Goal: Task Accomplishment & Management: Use online tool/utility

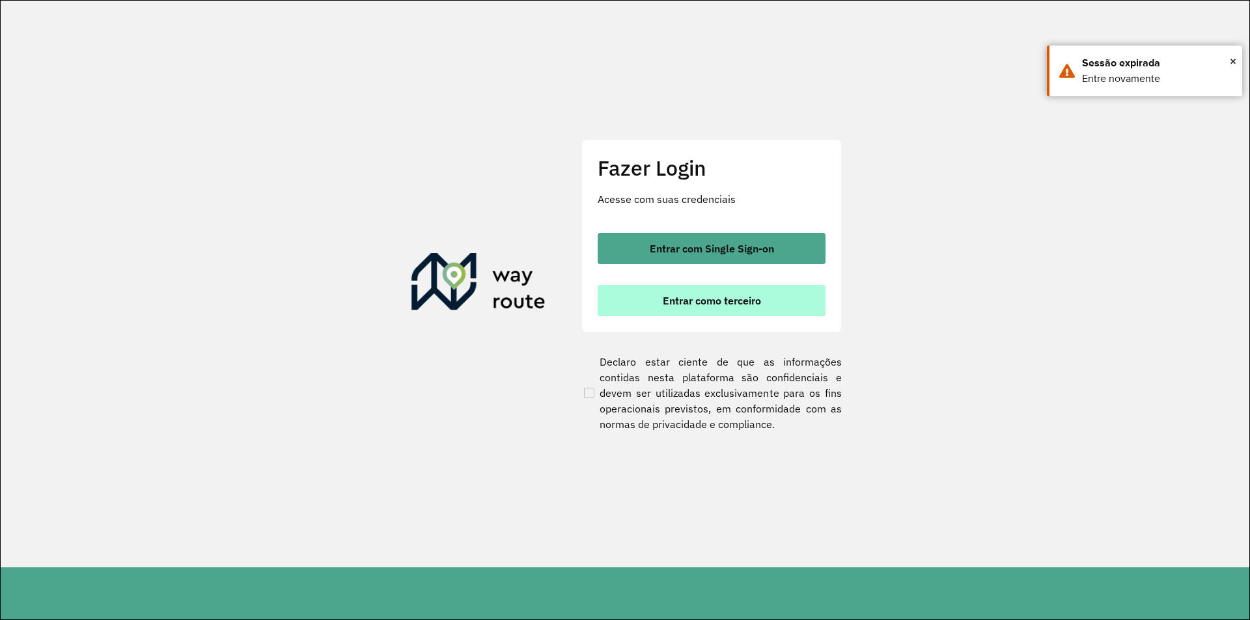
click at [697, 307] on button "Entrar como terceiro" at bounding box center [711, 300] width 228 height 31
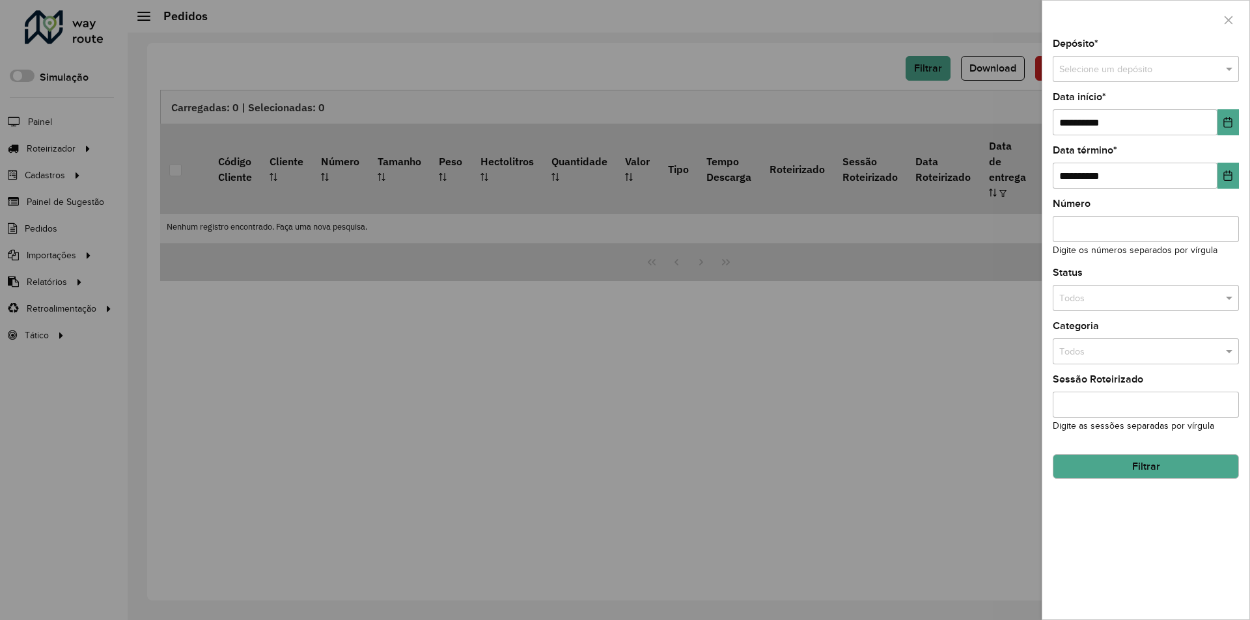
click at [743, 133] on div at bounding box center [625, 310] width 1250 height 620
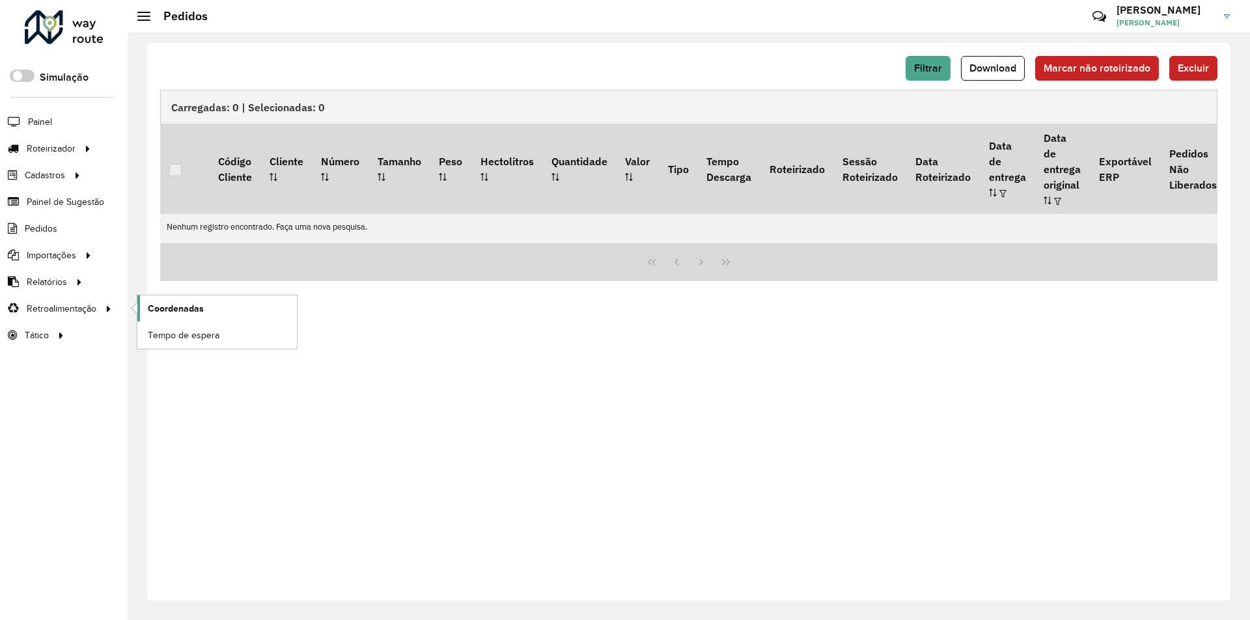
click at [188, 314] on span "Coordenadas" at bounding box center [176, 309] width 56 height 14
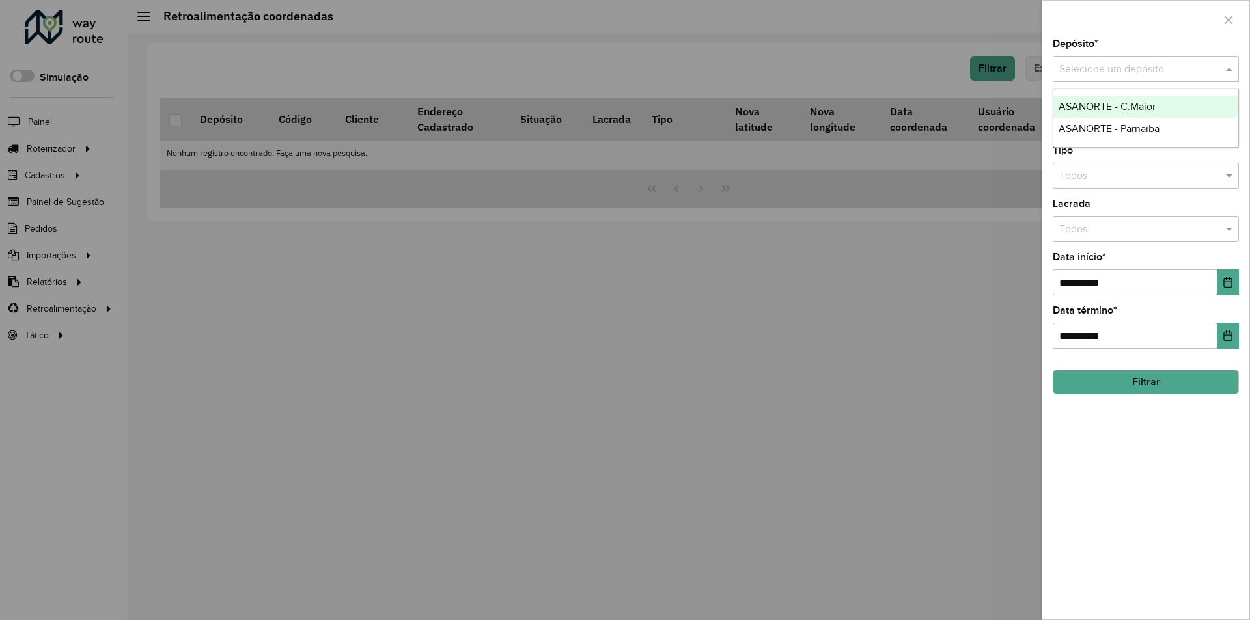
click at [1099, 64] on input "text" at bounding box center [1132, 70] width 147 height 16
click at [1104, 104] on span "ASANORTE - C.Maior" at bounding box center [1106, 106] width 97 height 11
click at [1099, 124] on input "text" at bounding box center [1132, 123] width 147 height 16
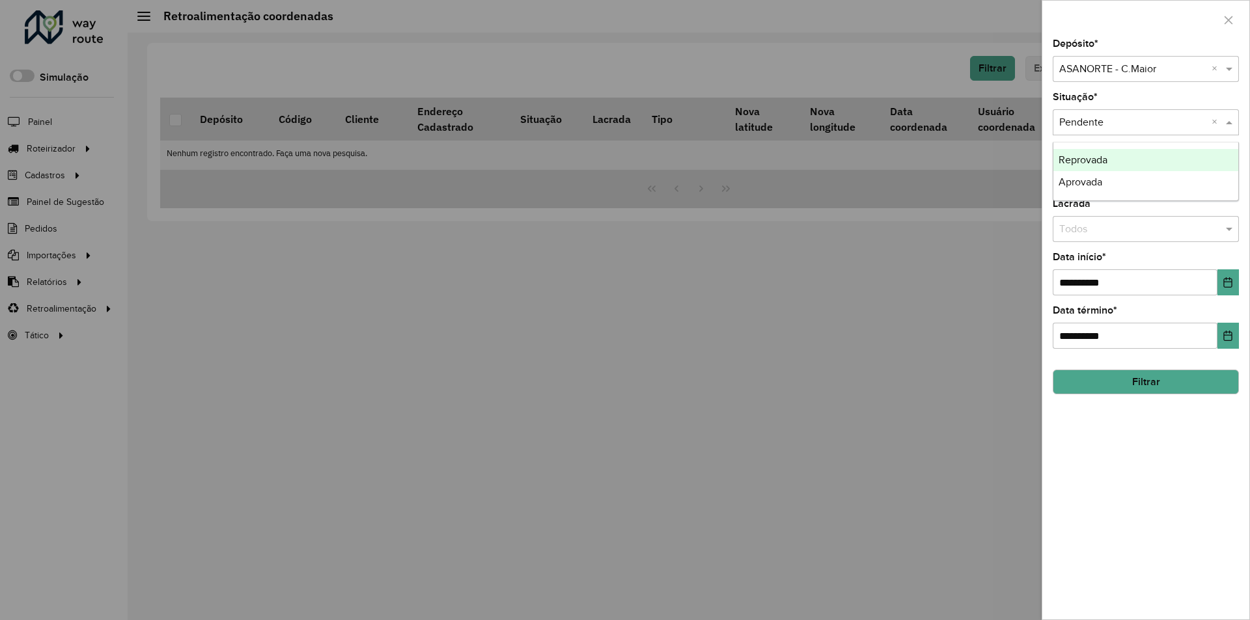
click at [1099, 124] on input "text" at bounding box center [1132, 123] width 147 height 16
click at [985, 154] on div at bounding box center [625, 310] width 1250 height 620
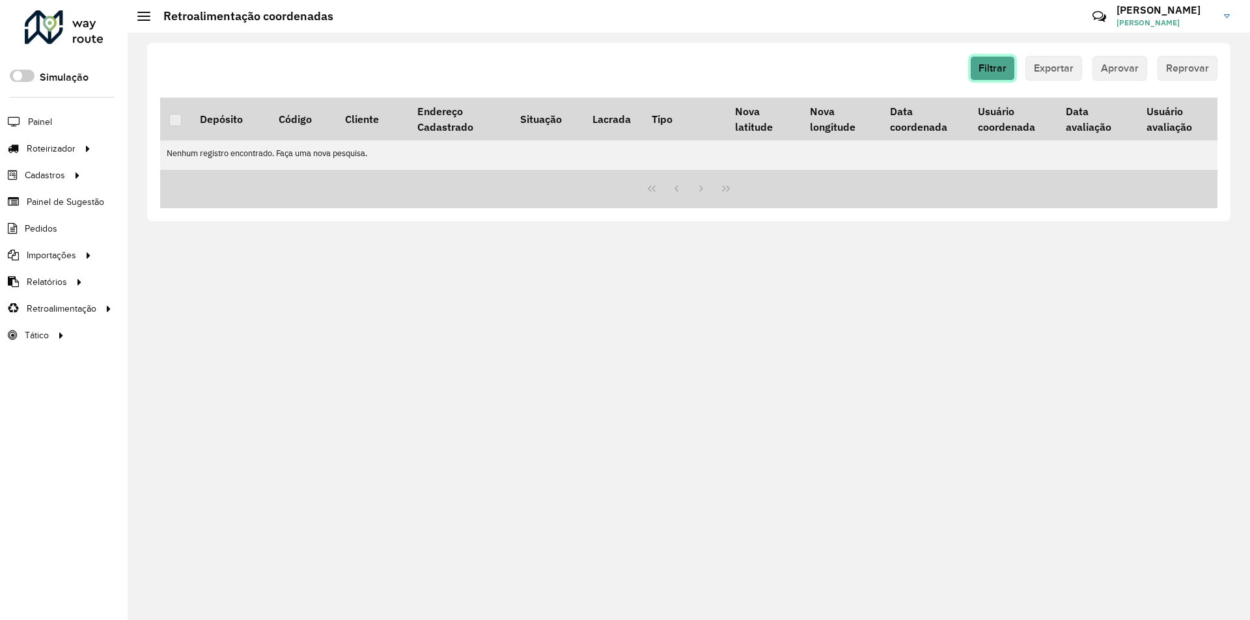
click at [987, 68] on span "Filtrar" at bounding box center [992, 67] width 28 height 11
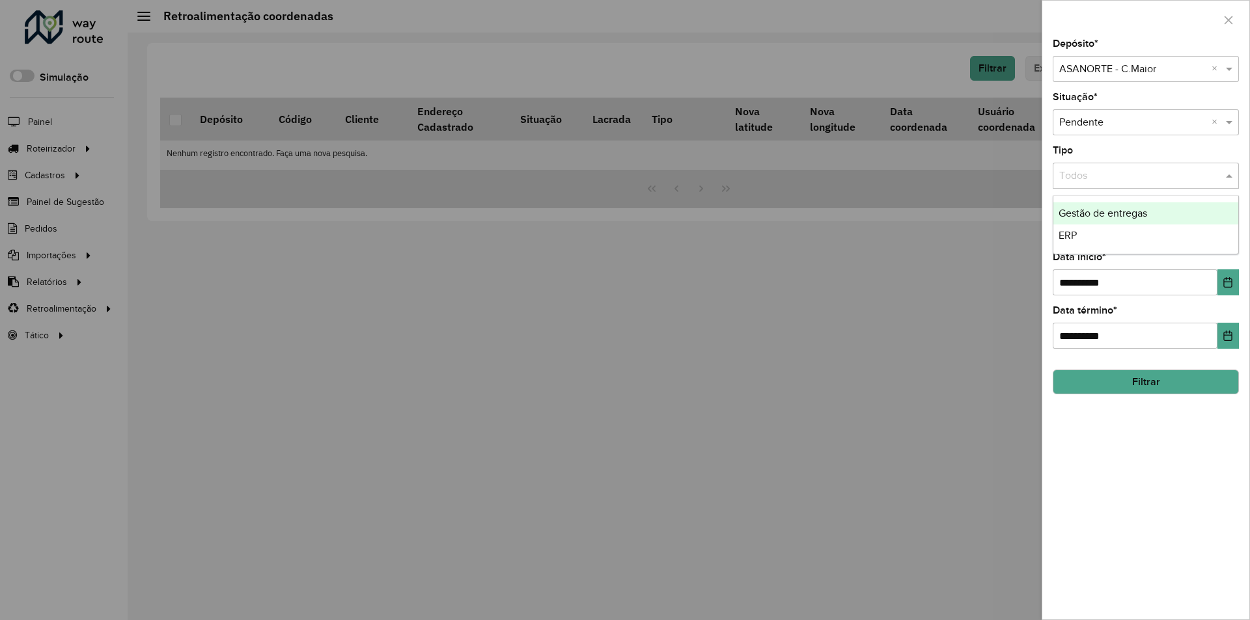
click at [1096, 182] on input "text" at bounding box center [1132, 177] width 147 height 16
click at [1085, 230] on div "ERP" at bounding box center [1145, 236] width 185 height 22
click at [1088, 213] on div "Lacrada Todos" at bounding box center [1145, 220] width 186 height 43
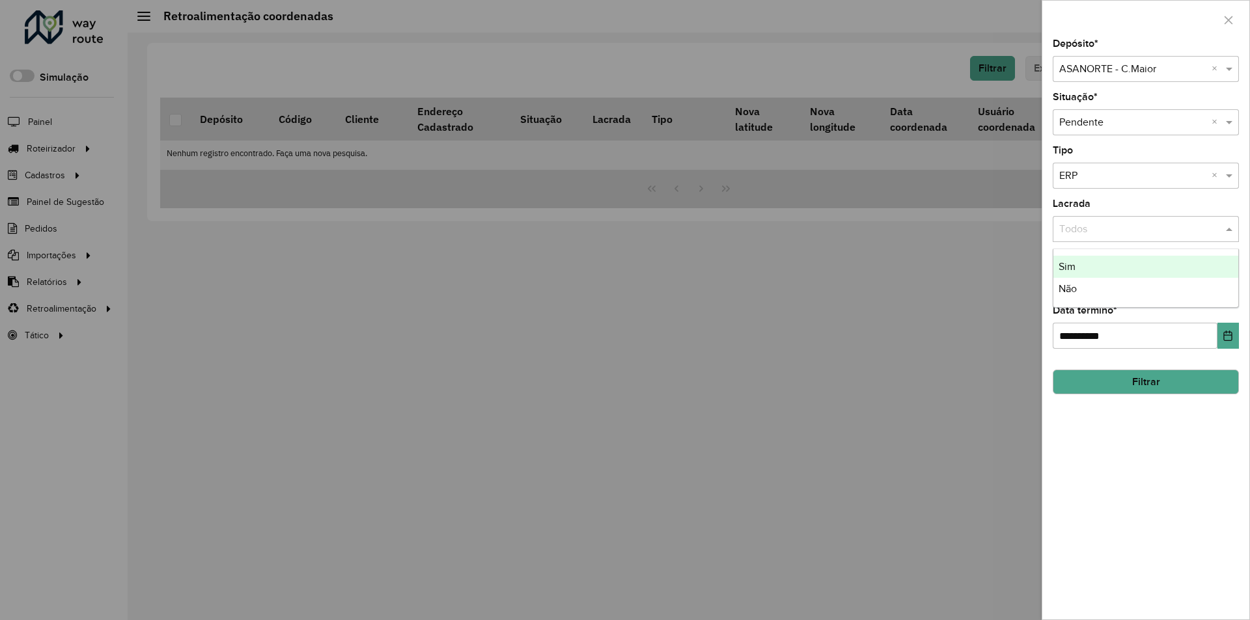
click at [1088, 223] on input "text" at bounding box center [1132, 230] width 147 height 16
click at [1080, 264] on div "Sim" at bounding box center [1145, 267] width 185 height 22
click at [1145, 389] on button "Filtrar" at bounding box center [1145, 382] width 186 height 25
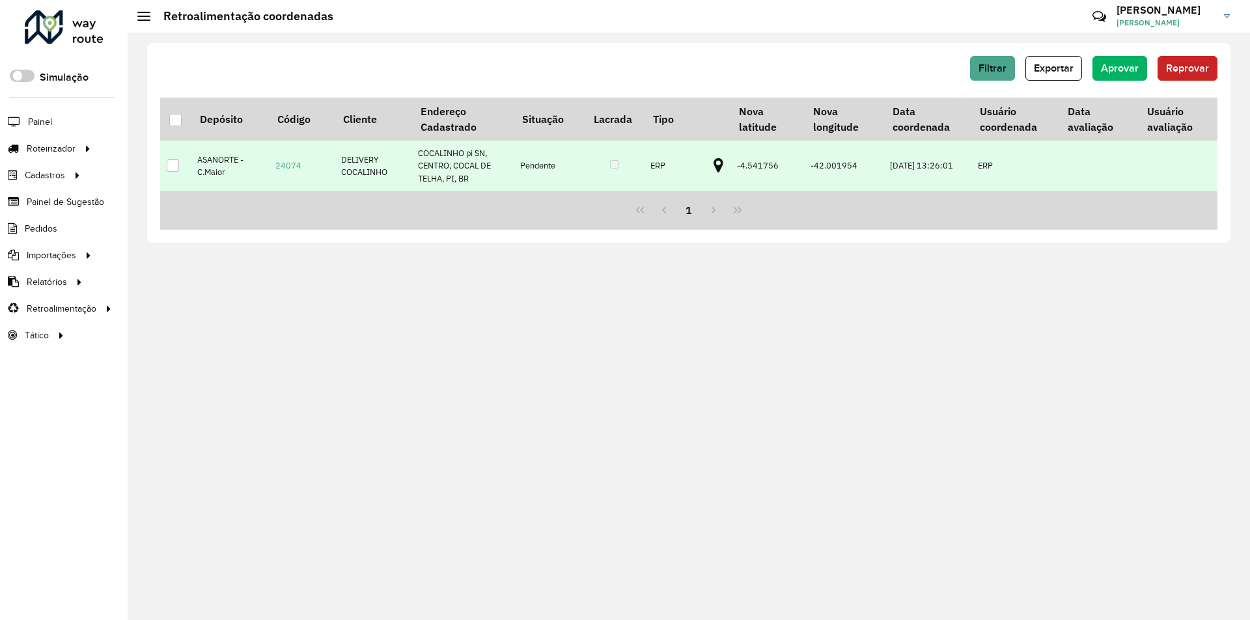
click at [173, 165] on div at bounding box center [173, 165] width 12 height 12
click at [1118, 69] on span "Aprovar" at bounding box center [1120, 67] width 38 height 11
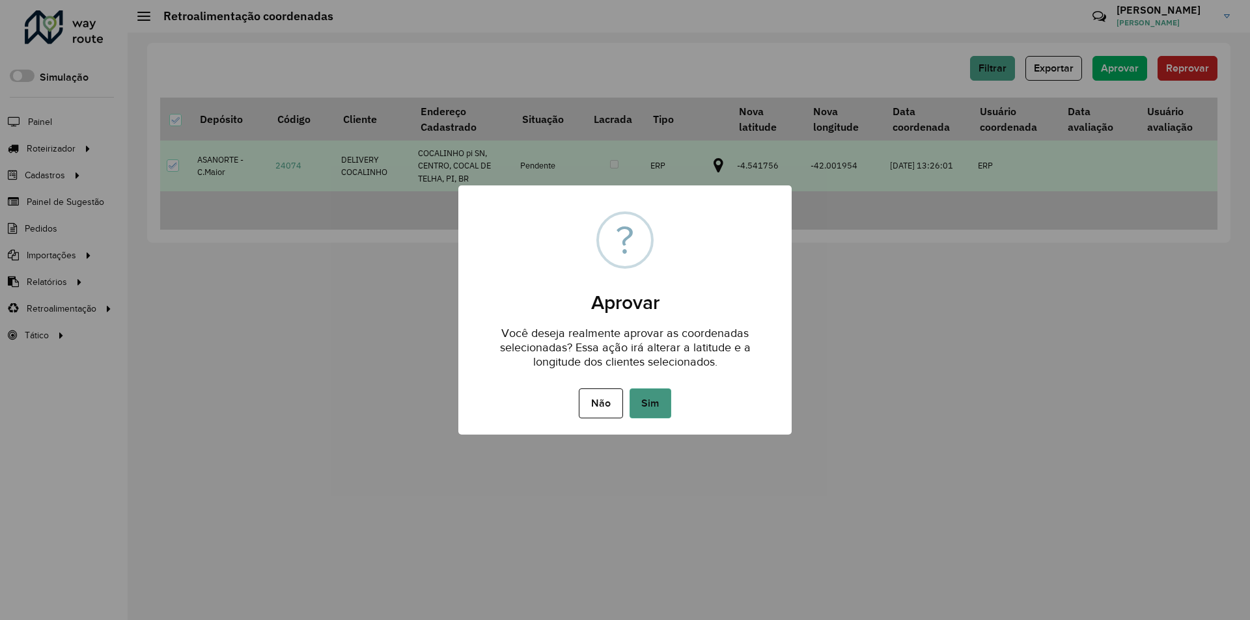
click at [649, 400] on button "Sim" at bounding box center [650, 404] width 42 height 30
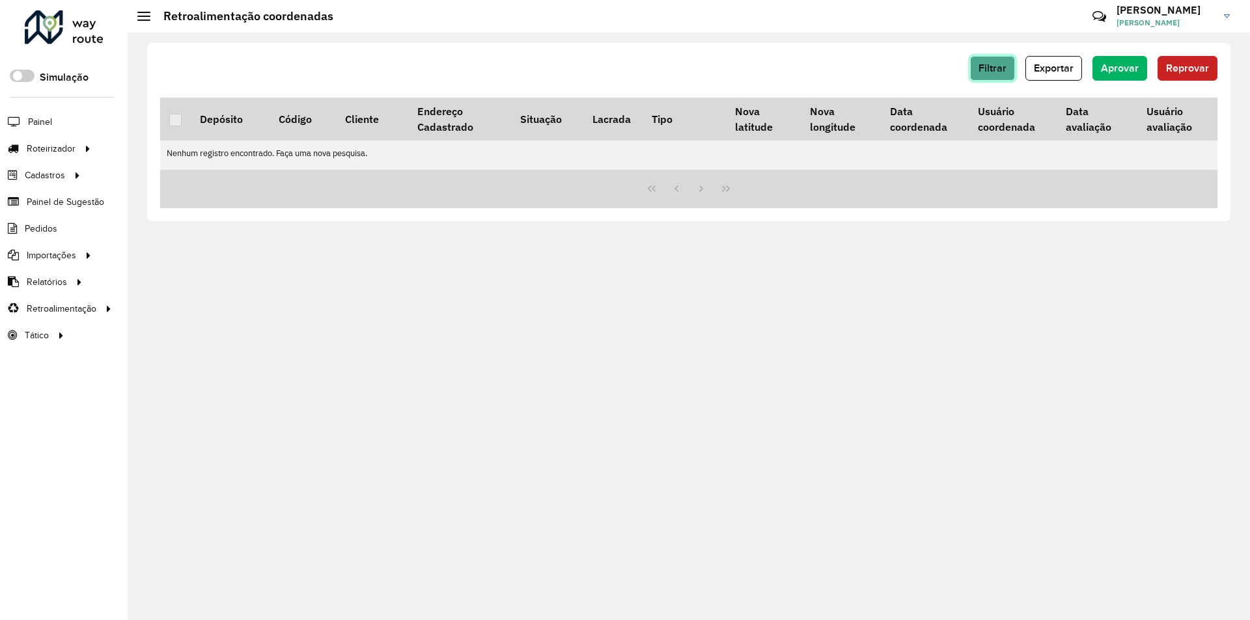
click at [998, 63] on span "Filtrar" at bounding box center [992, 67] width 28 height 11
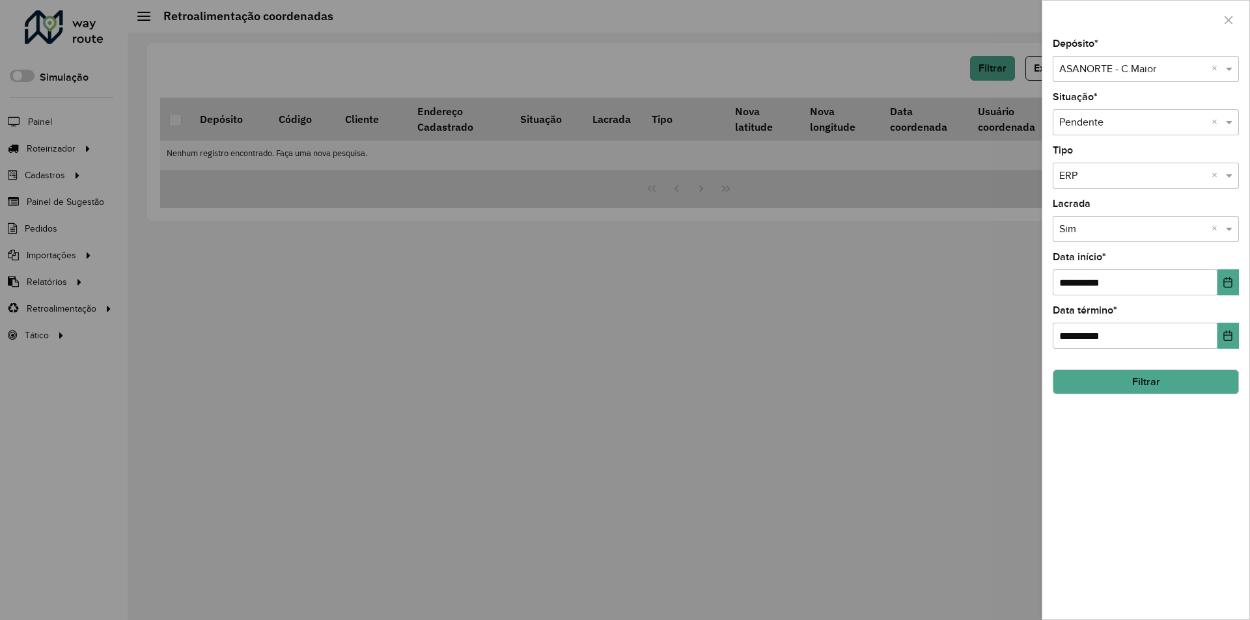
click at [1115, 114] on div "Selecione uma opção × Pendente ×" at bounding box center [1145, 122] width 186 height 26
click at [1108, 94] on div "Situação * Selecione uma opção × Pendente ×" at bounding box center [1145, 113] width 186 height 43
drag, startPoint x: 1071, startPoint y: 280, endPoint x: 1041, endPoint y: 277, distance: 30.1
click at [1041, 277] on div "**********" at bounding box center [1145, 310] width 208 height 620
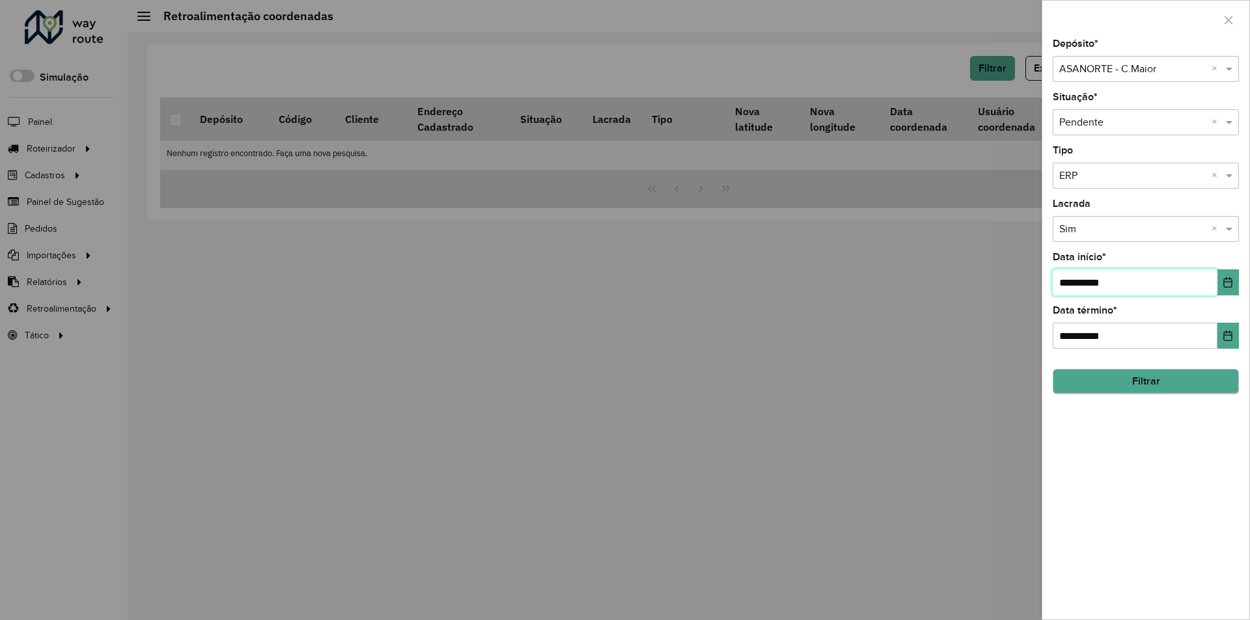
type input "**********"
click at [1109, 379] on button "Filtrar" at bounding box center [1145, 382] width 186 height 25
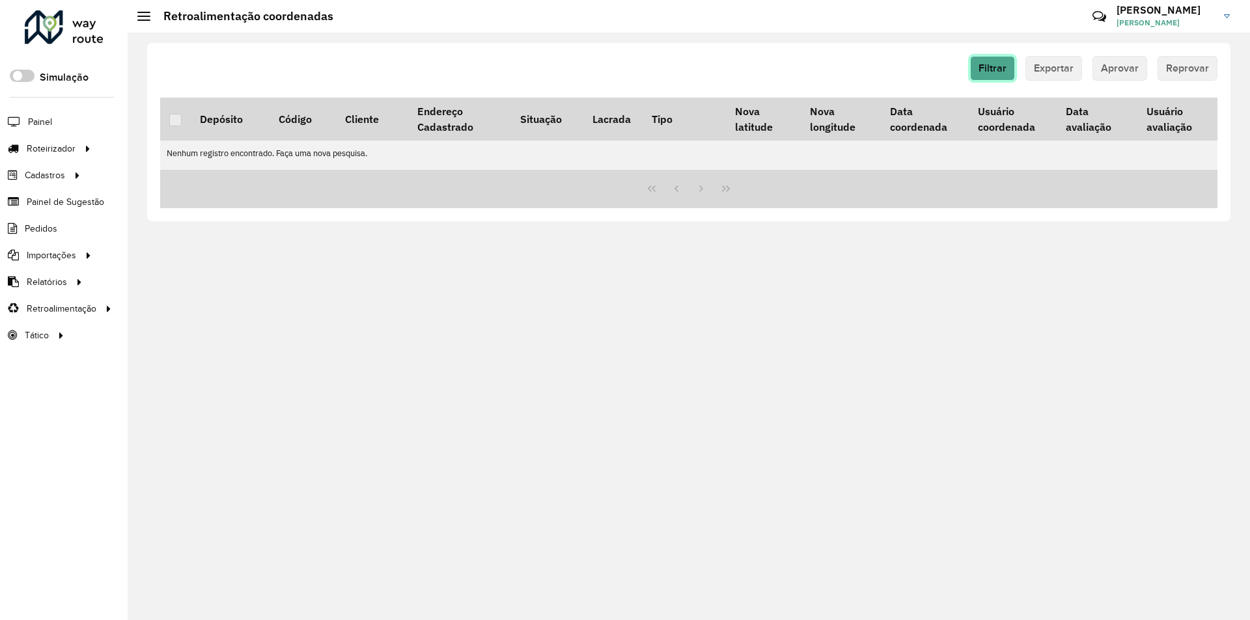
click at [1006, 70] on span "Filtrar" at bounding box center [992, 67] width 28 height 11
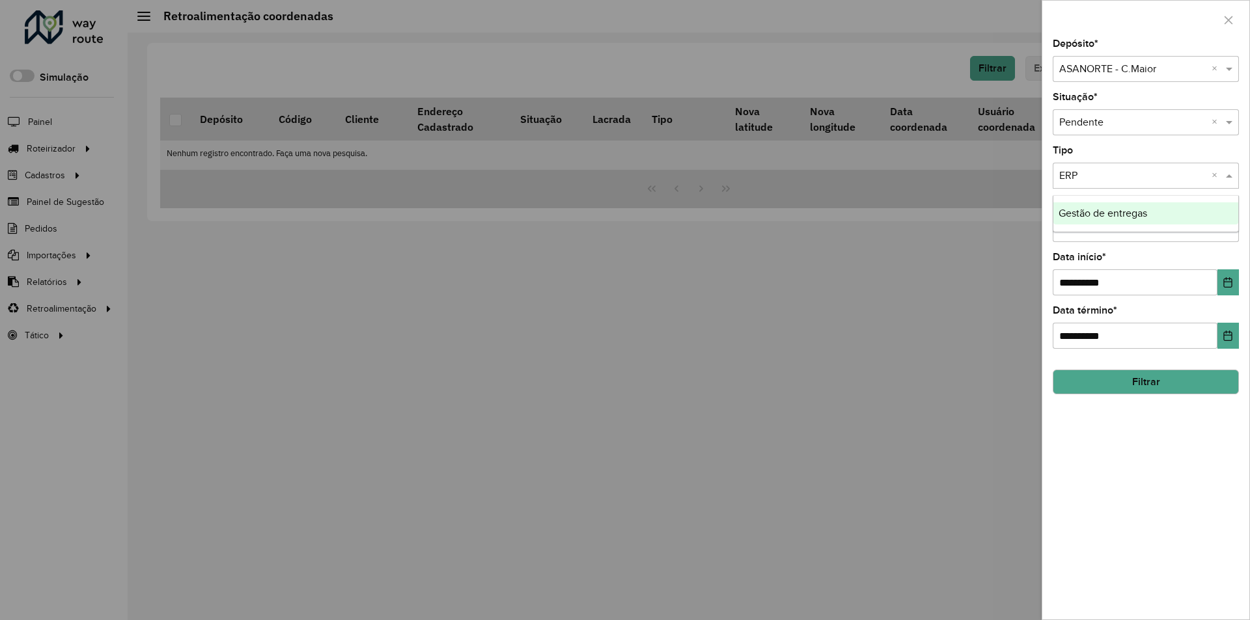
click at [1103, 166] on div "Todos × ERP ×" at bounding box center [1145, 176] width 186 height 26
click at [1099, 174] on input "text" at bounding box center [1132, 177] width 147 height 16
click at [1099, 205] on div "Gestão de entregas" at bounding box center [1145, 213] width 185 height 22
click at [1134, 371] on button "Filtrar" at bounding box center [1145, 382] width 186 height 25
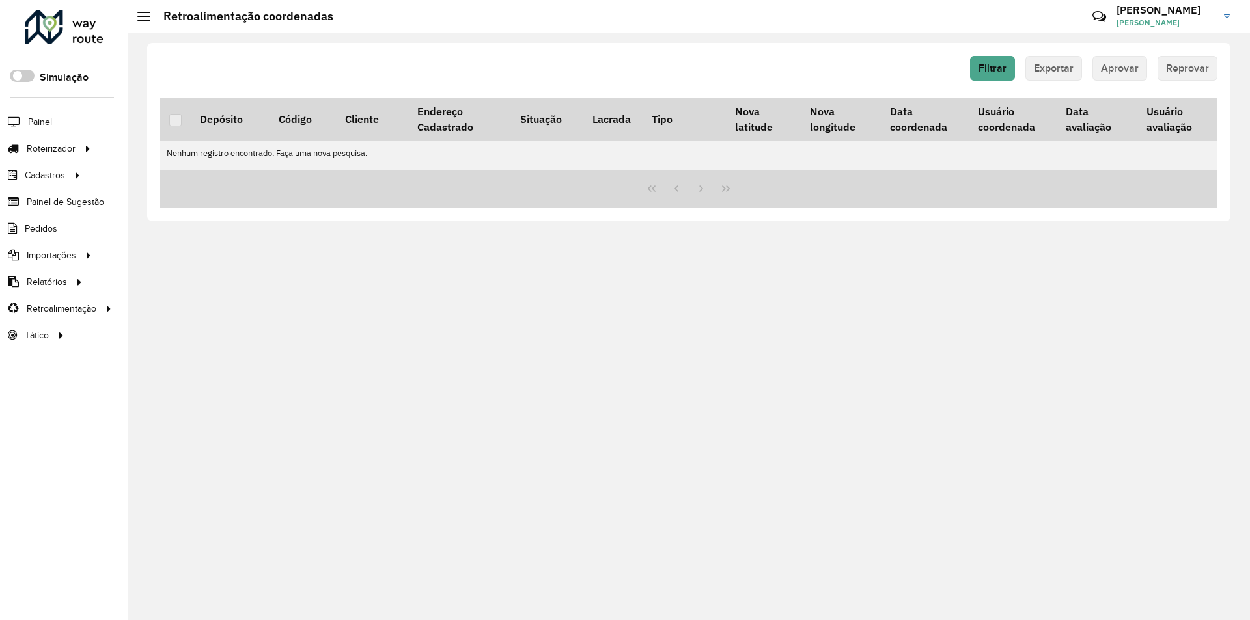
click at [1017, 76] on hb-button "Filtrar" at bounding box center [995, 68] width 50 height 25
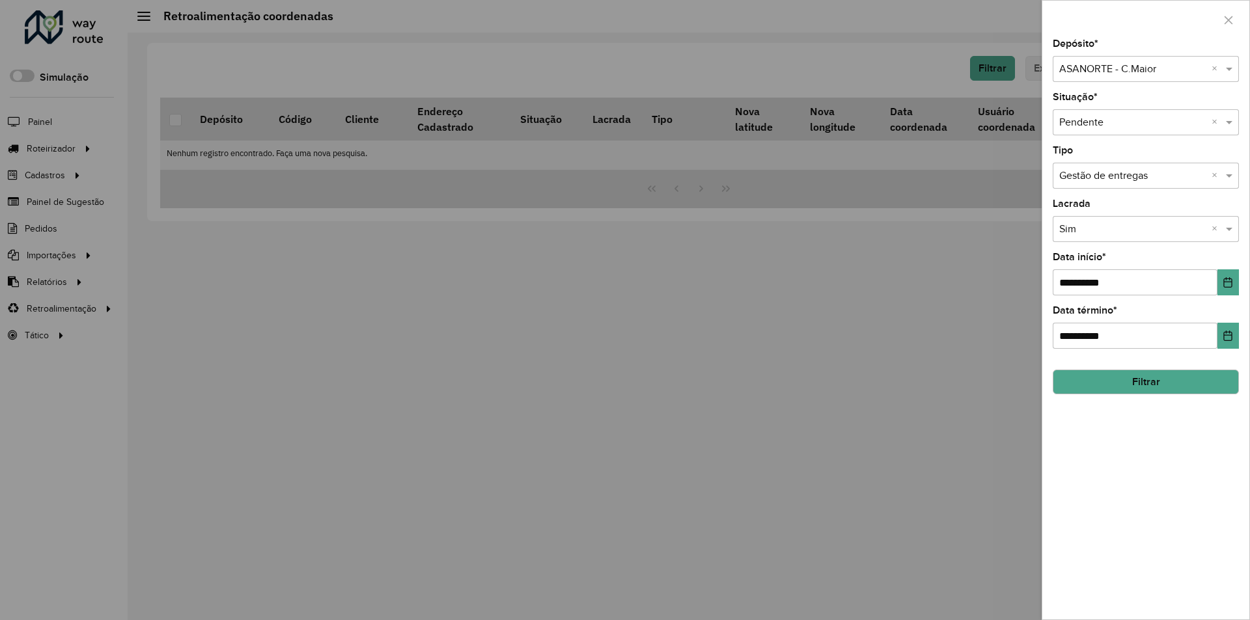
click at [903, 55] on div at bounding box center [625, 310] width 1250 height 620
